Goal: Transaction & Acquisition: Purchase product/service

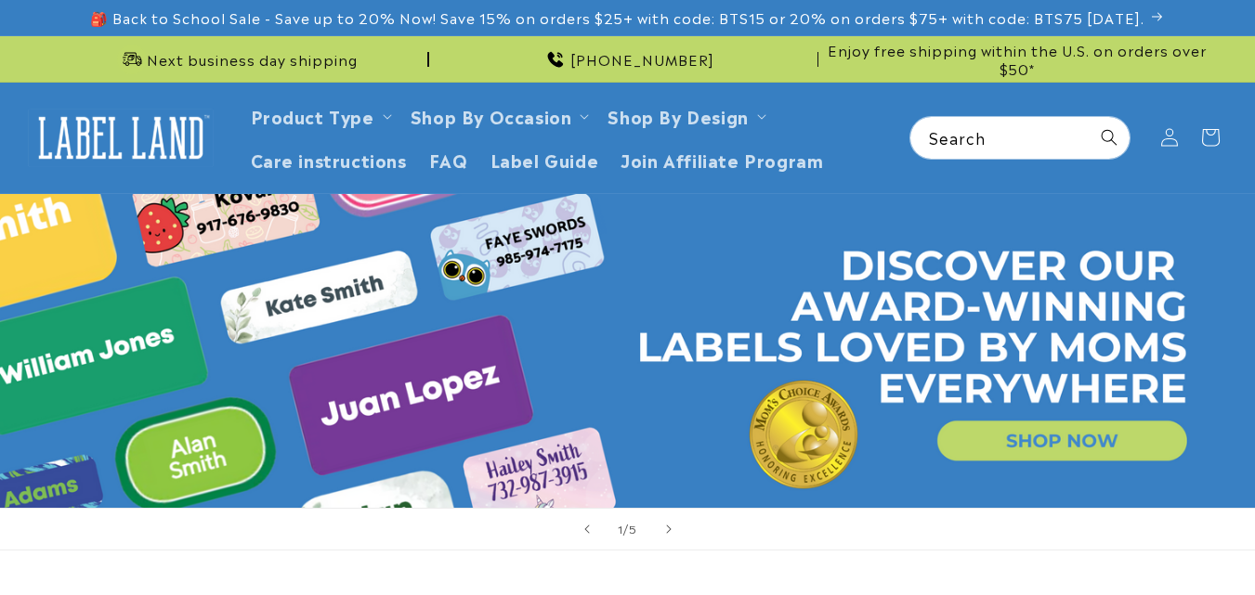
click at [1053, 427] on link "1 of 5" at bounding box center [627, 351] width 1255 height 314
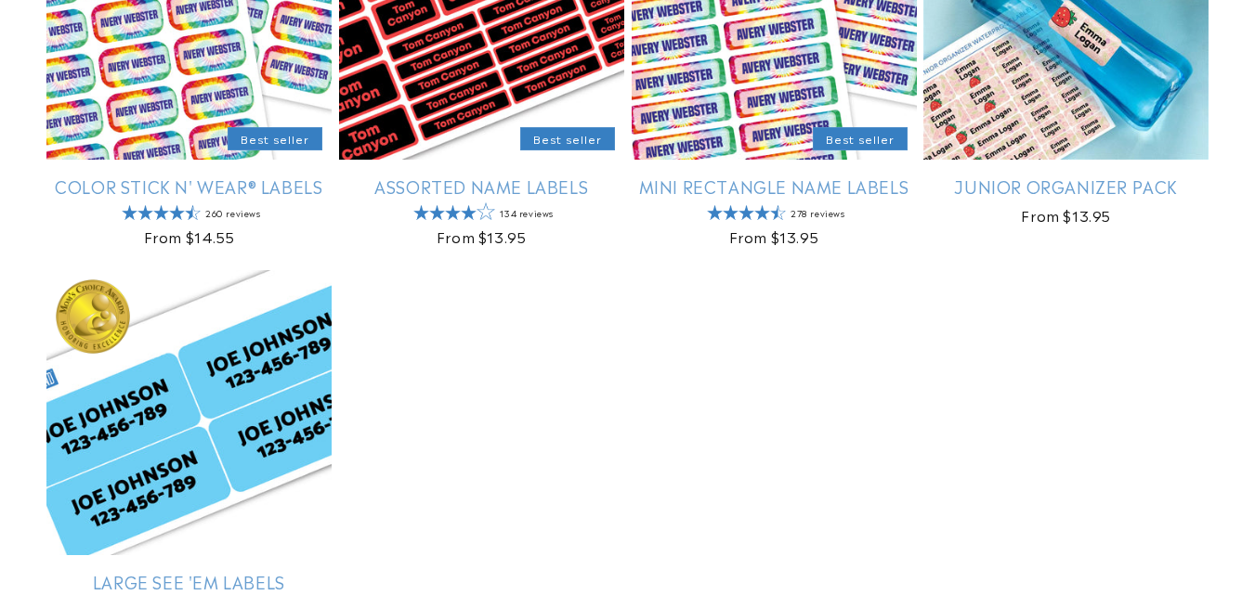
scroll to position [434, 0]
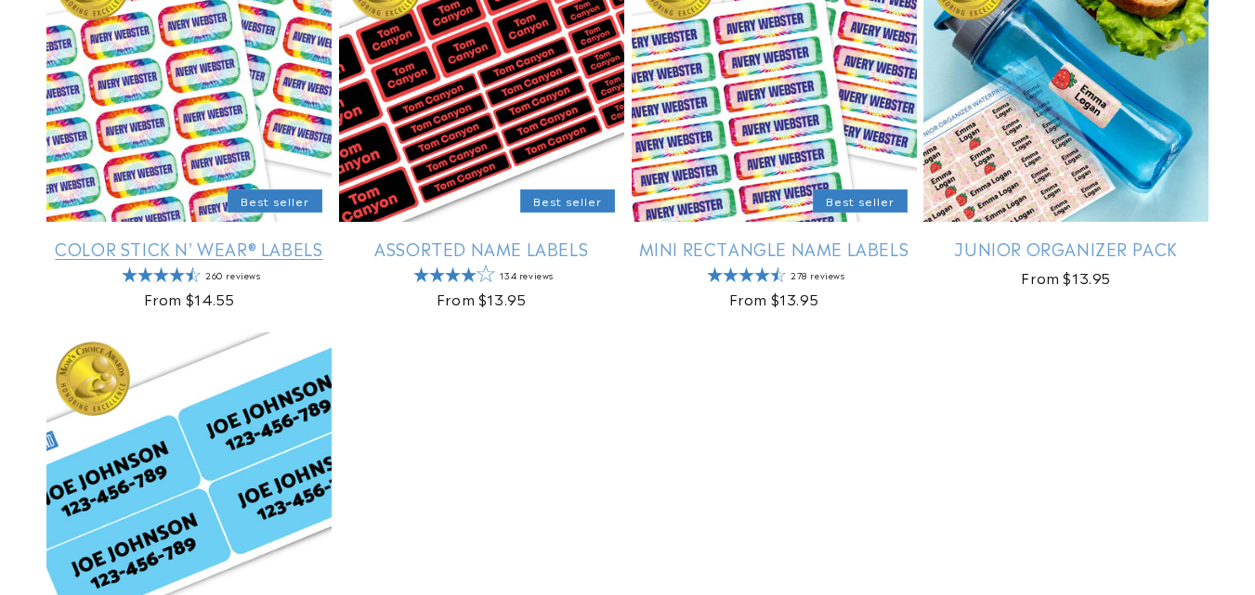
click at [173, 238] on link "Color Stick N' Wear® Labels" at bounding box center [188, 248] width 285 height 21
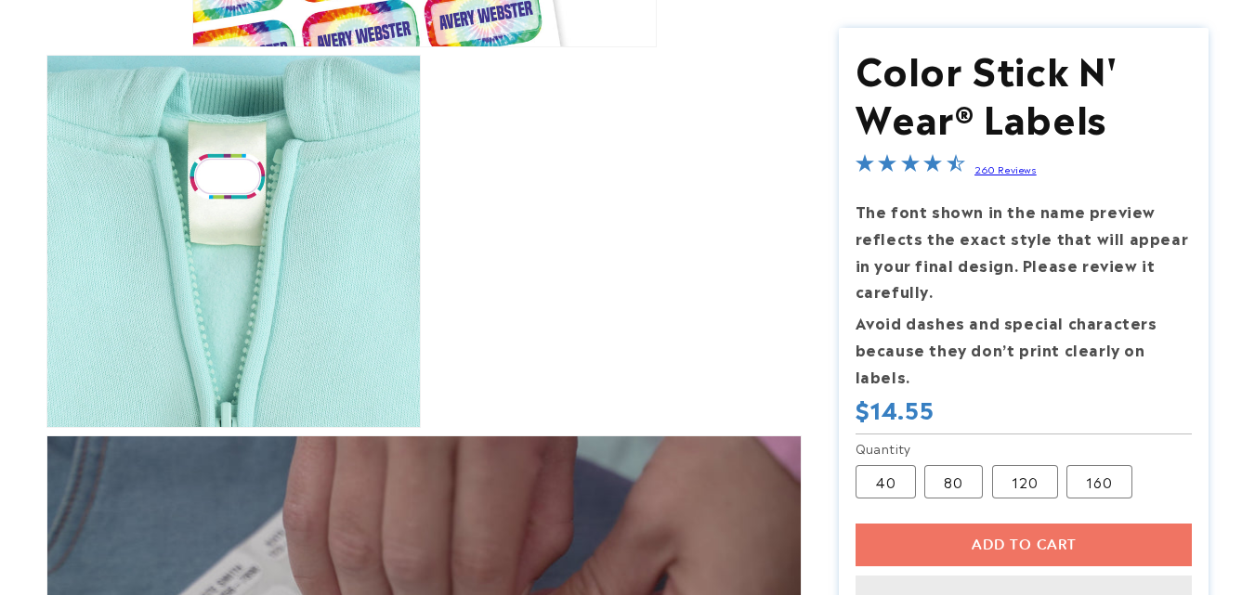
scroll to position [650, 0]
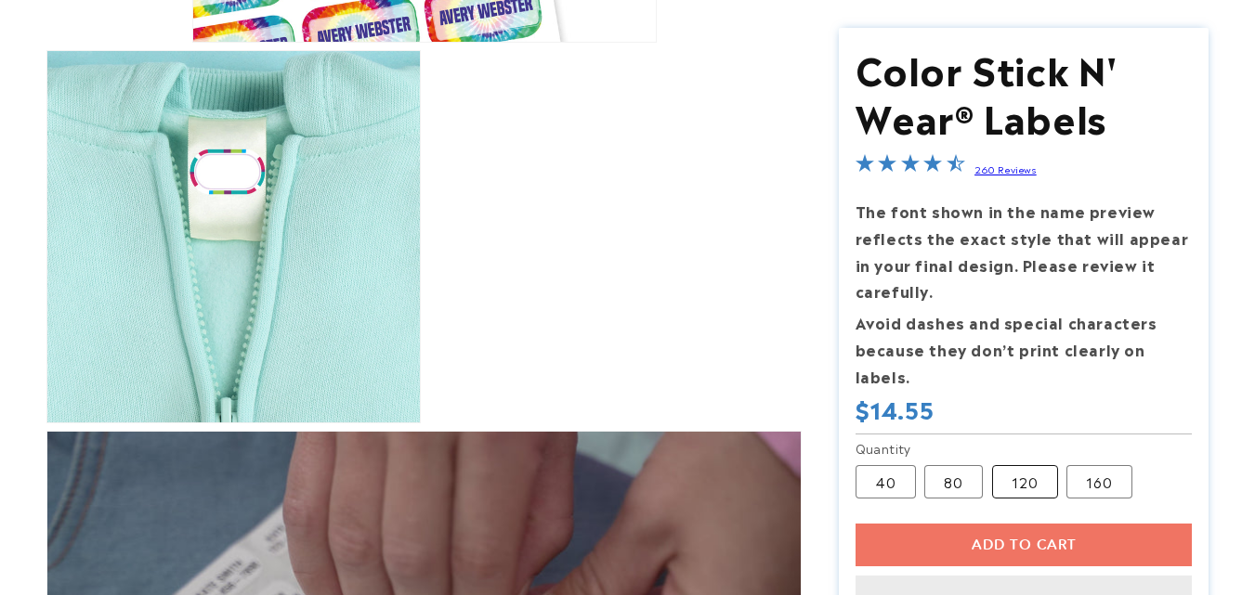
click at [1042, 482] on label "120 Variant sold out or unavailable" at bounding box center [1025, 481] width 66 height 33
click at [1044, 561] on div "Add to cart This item is a recurring or deferred purchase. By continuing, I agr…" at bounding box center [1023, 587] width 337 height 126
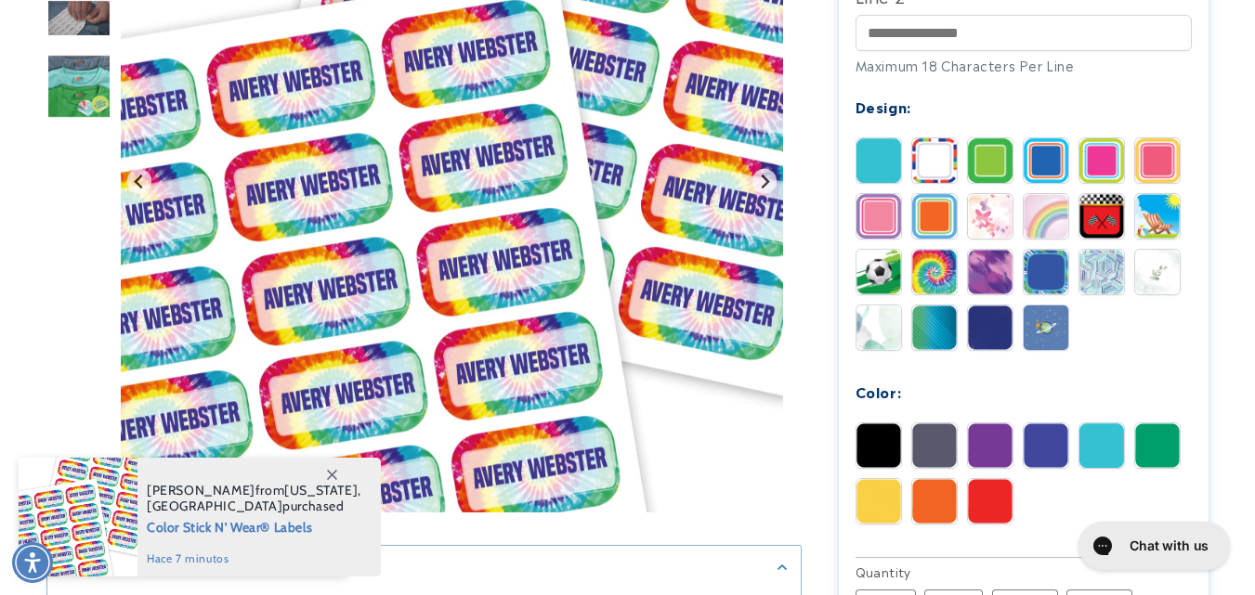
scroll to position [866, 0]
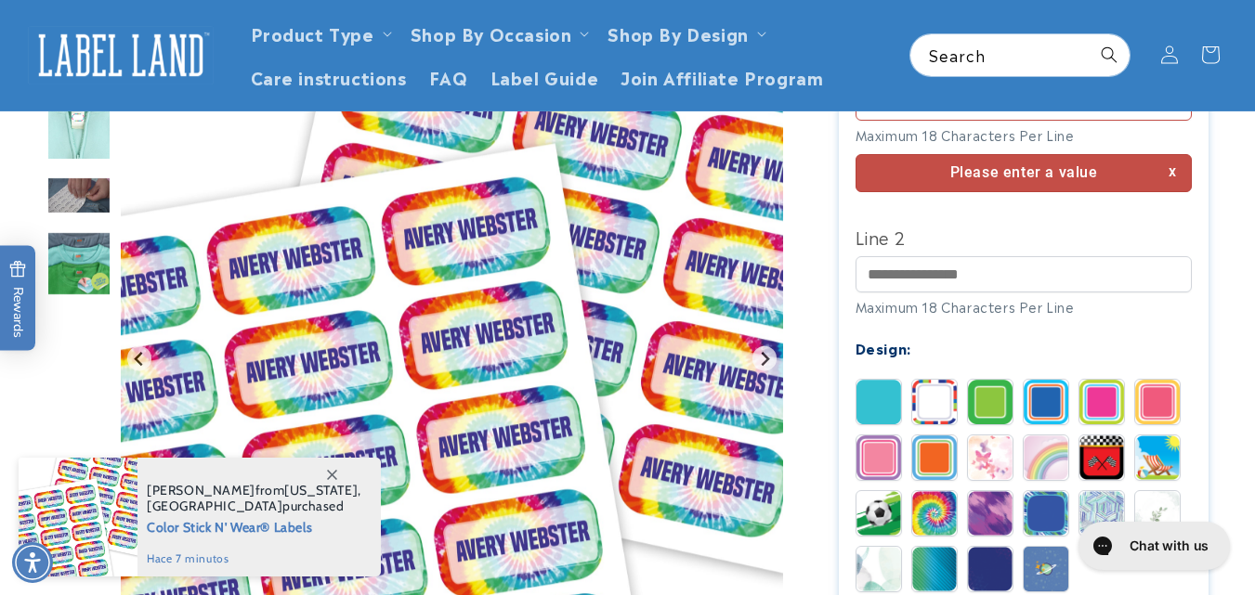
scroll to position [625, 0]
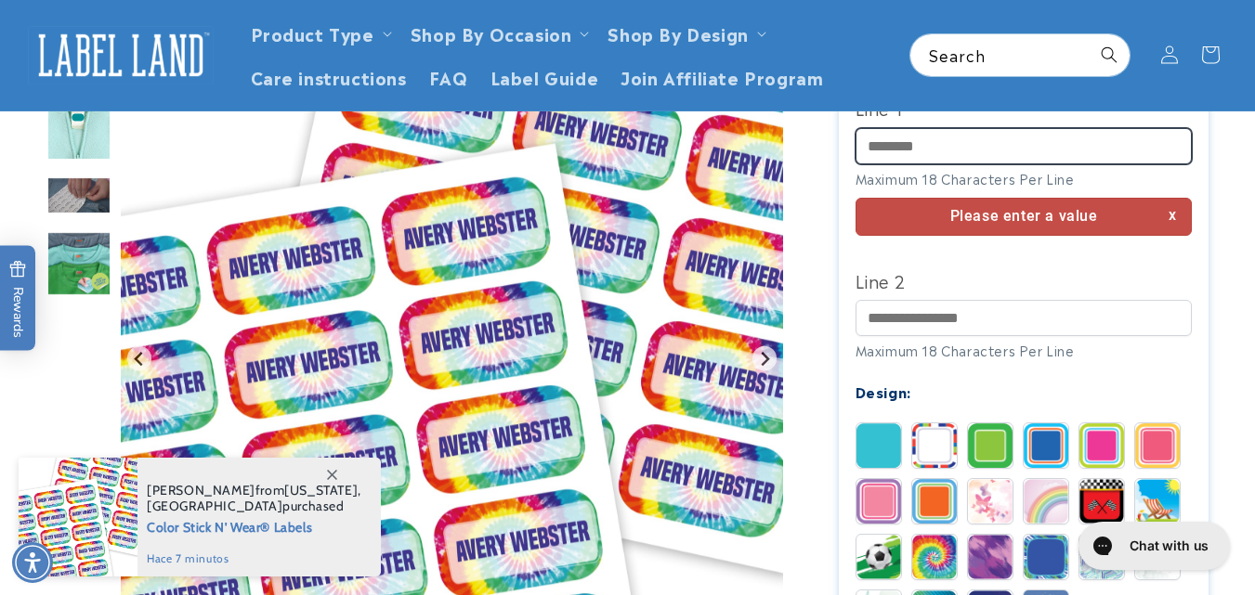
click at [975, 140] on input "Line 1" at bounding box center [1023, 146] width 337 height 36
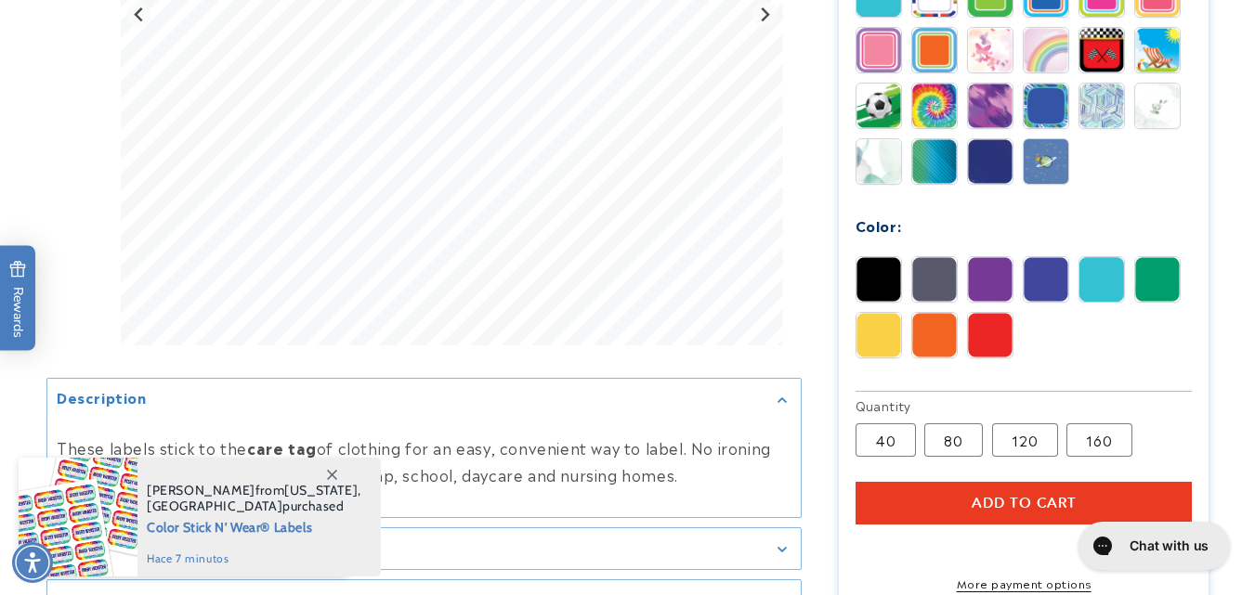
scroll to position [1275, 0]
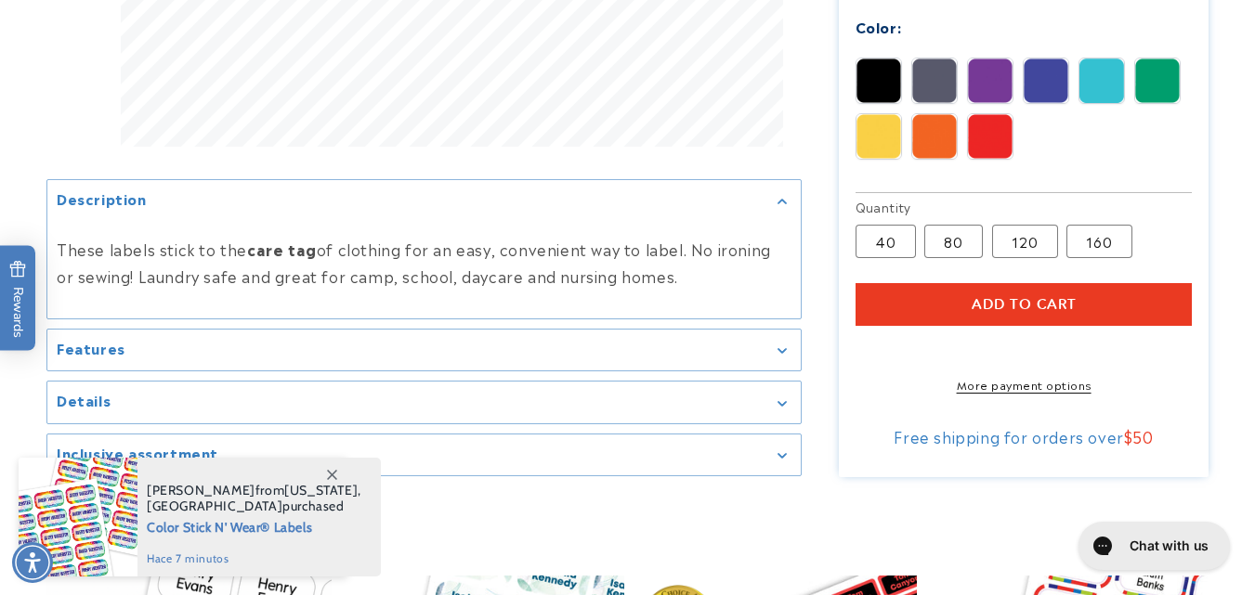
type input "*****"
click at [860, 351] on shop-pay-wallet-button at bounding box center [857, 348] width 5 height 22
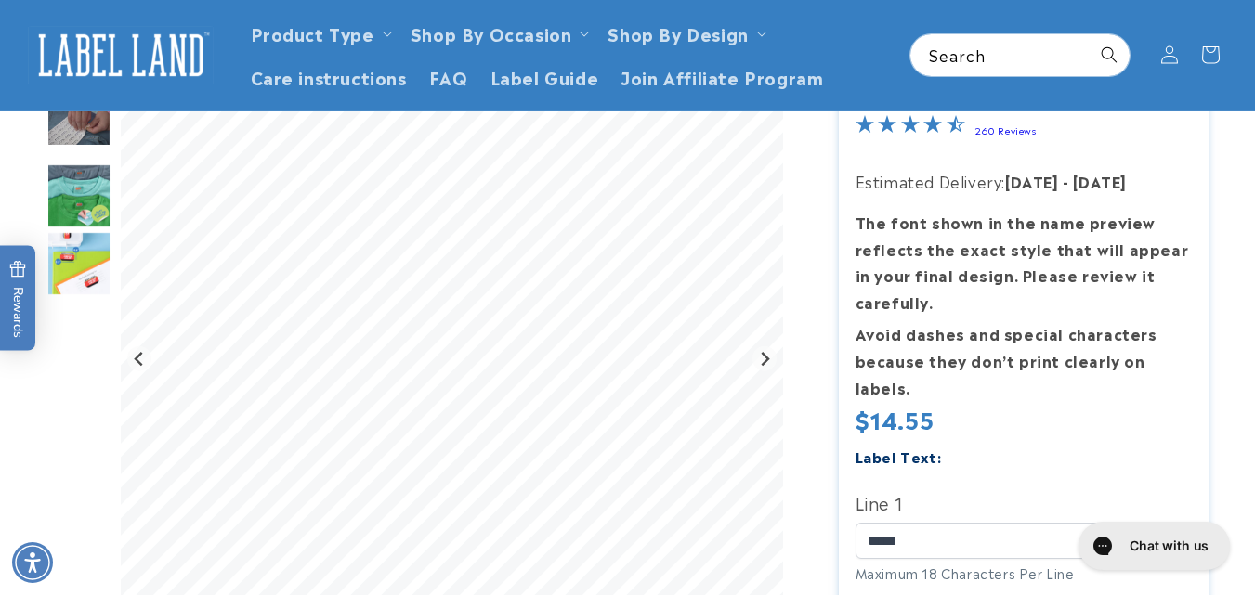
scroll to position [192, 0]
